Goal: Transaction & Acquisition: Purchase product/service

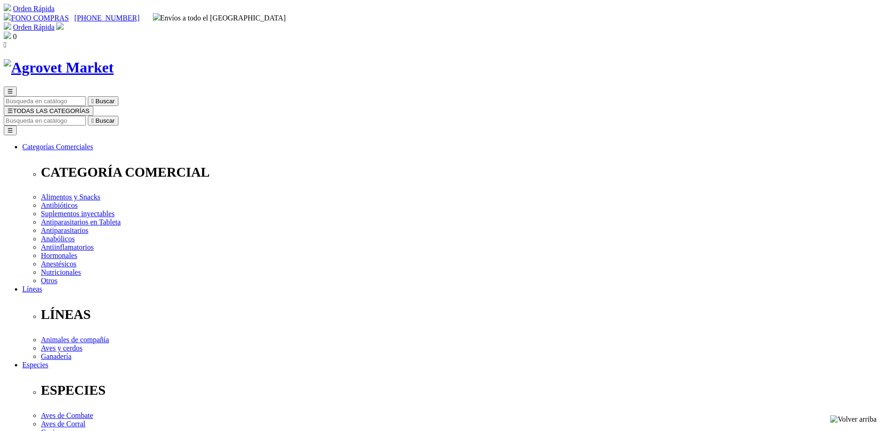
click at [86, 116] on input "Buscar" at bounding box center [45, 121] width 82 height 10
type input "5 x 1 dorado"
click at [141, 116] on button " Buscar" at bounding box center [156, 121] width 31 height 10
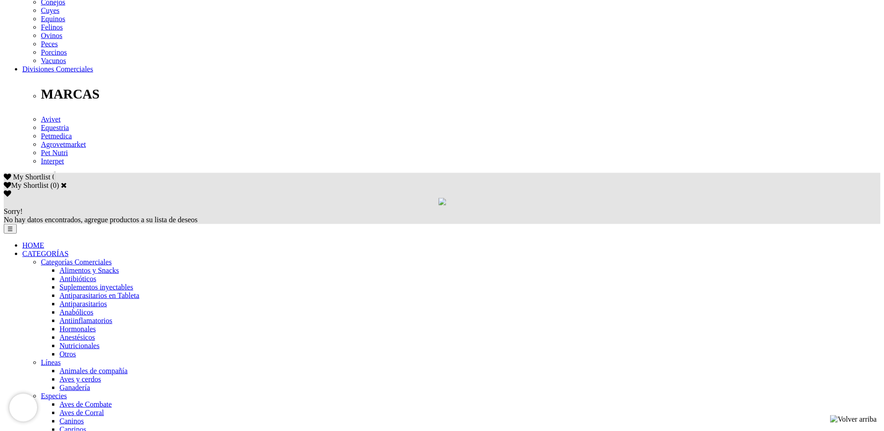
scroll to position [474, 0]
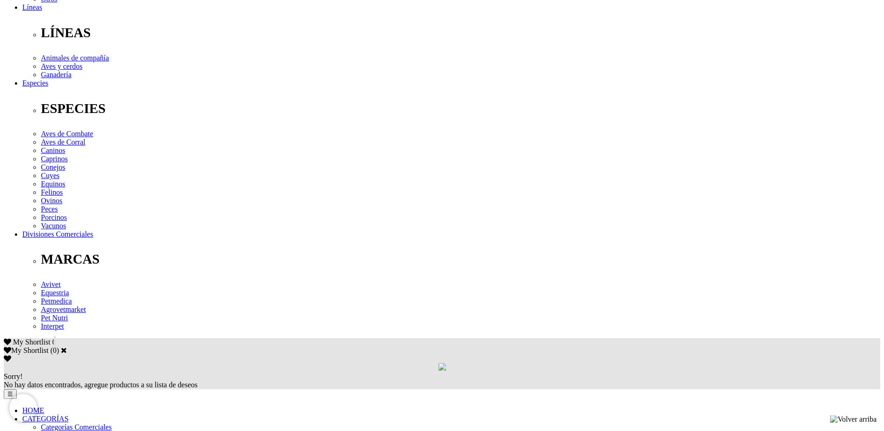
scroll to position [284, 0]
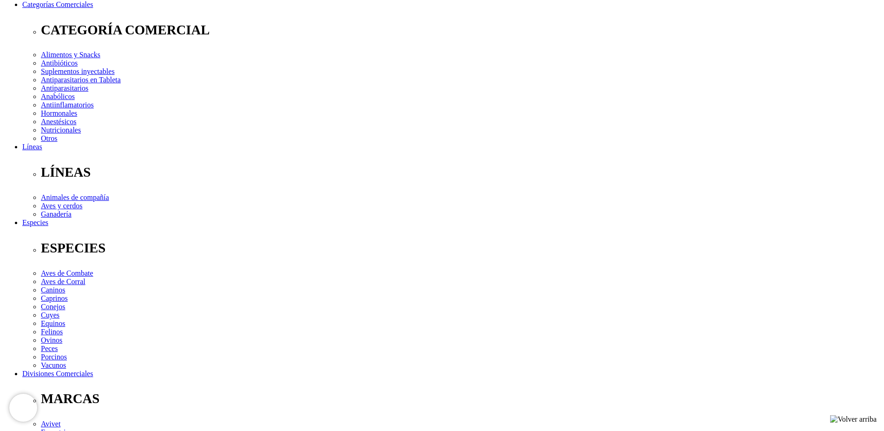
scroll to position [0, 0]
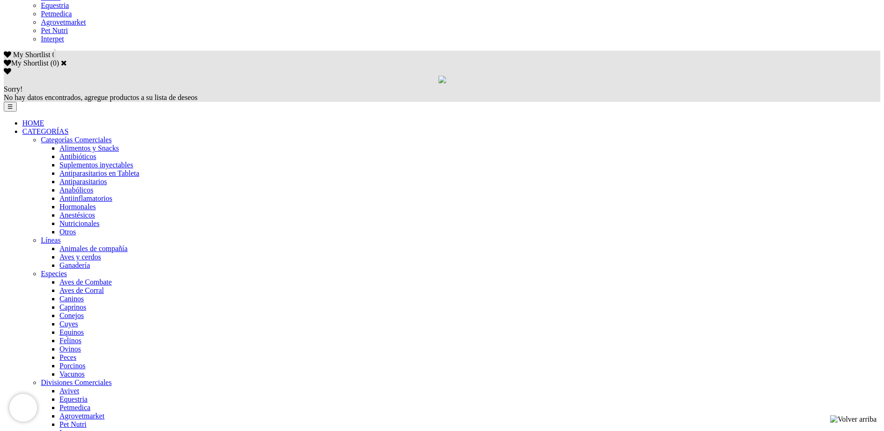
scroll to position [379, 0]
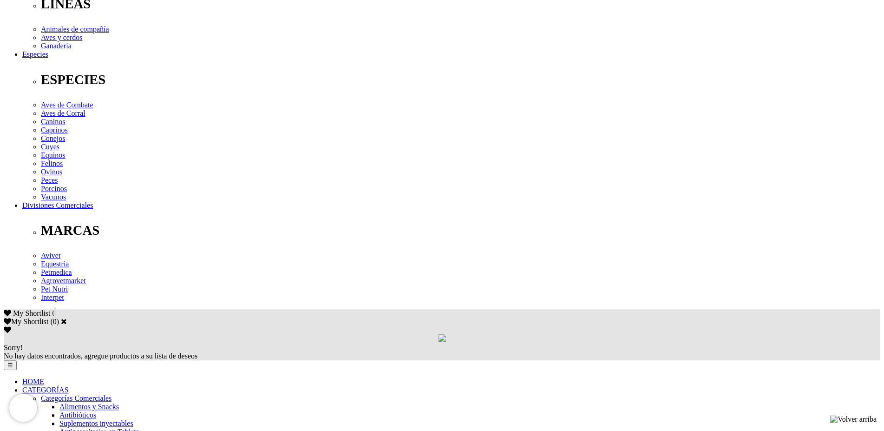
scroll to position [332, 0]
